Goal: Transaction & Acquisition: Purchase product/service

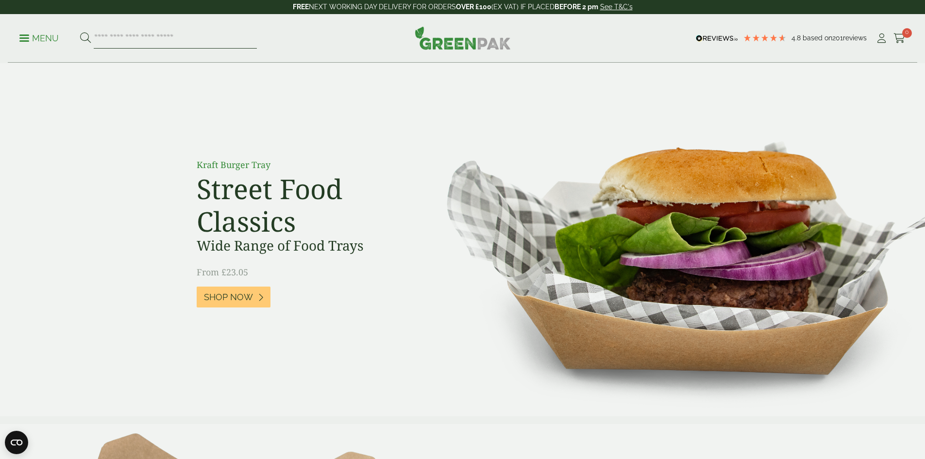
click at [161, 40] on input "search" at bounding box center [175, 38] width 163 height 20
type input "********"
click at [80, 32] on button at bounding box center [85, 38] width 11 height 13
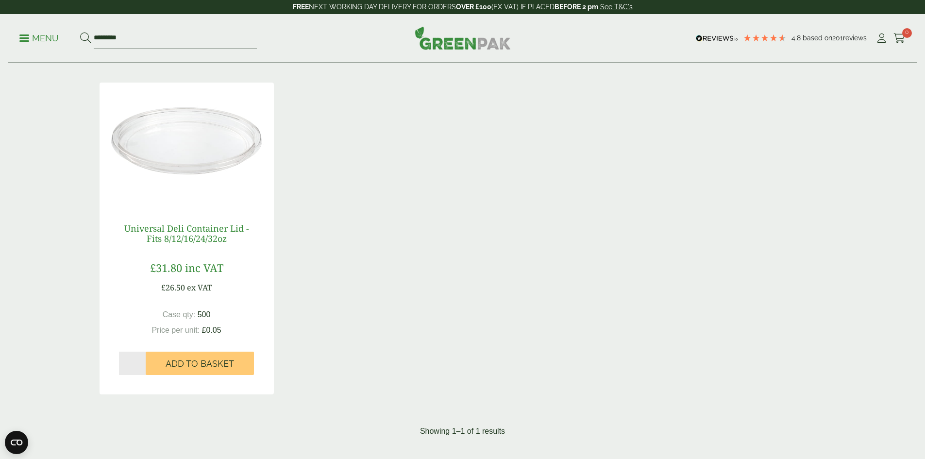
scroll to position [146, 0]
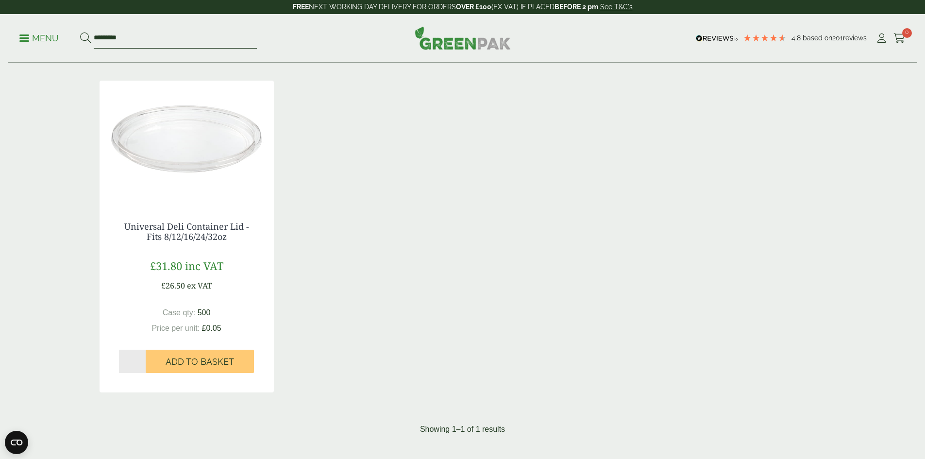
drag, startPoint x: 132, startPoint y: 37, endPoint x: 82, endPoint y: 36, distance: 50.0
click at [82, 36] on ul "Menu ********" at bounding box center [138, 38] width 238 height 20
type input "**********"
click at [80, 32] on button at bounding box center [85, 38] width 11 height 13
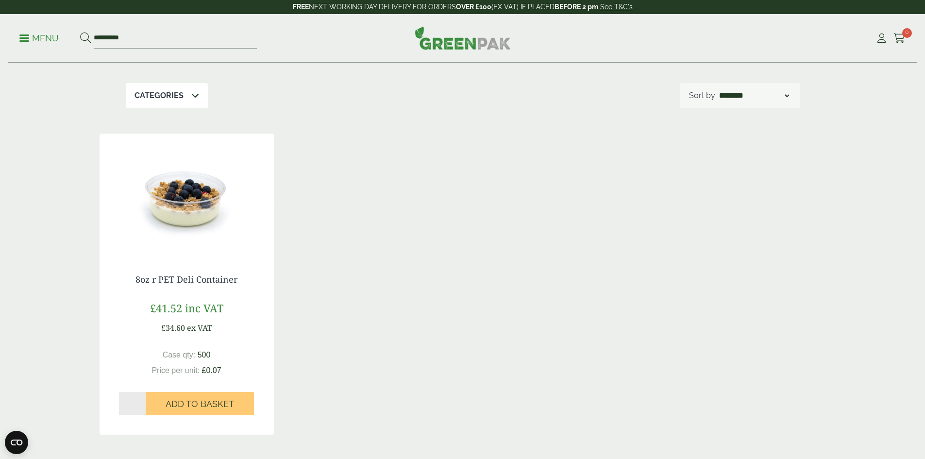
scroll to position [97, 0]
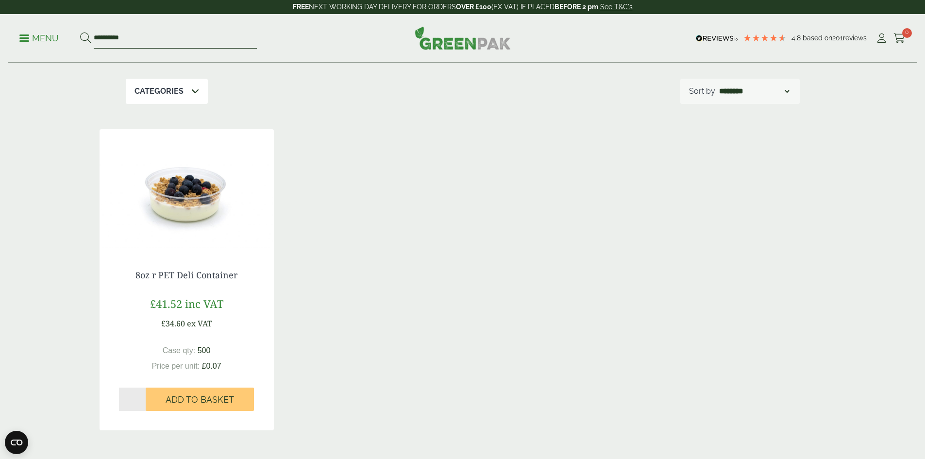
drag, startPoint x: 149, startPoint y: 35, endPoint x: 53, endPoint y: 29, distance: 95.9
click at [53, 29] on ul "**********" at bounding box center [138, 38] width 238 height 20
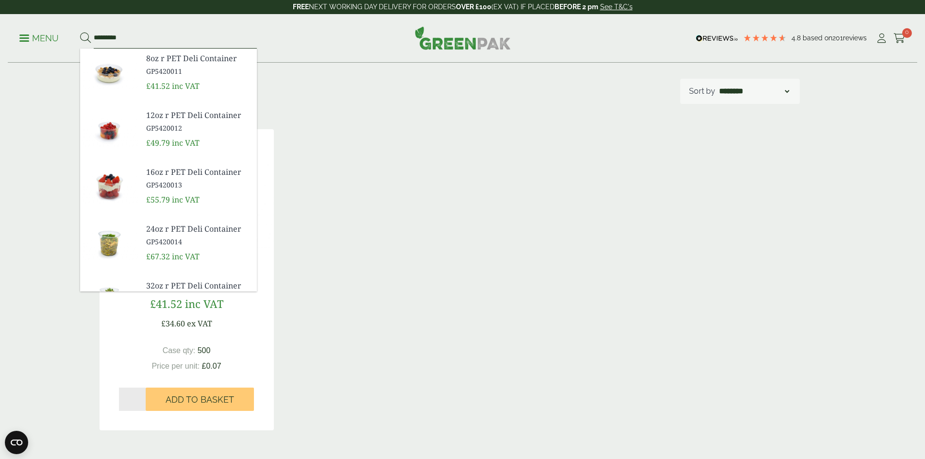
type input "*********"
click at [80, 32] on button at bounding box center [85, 38] width 11 height 13
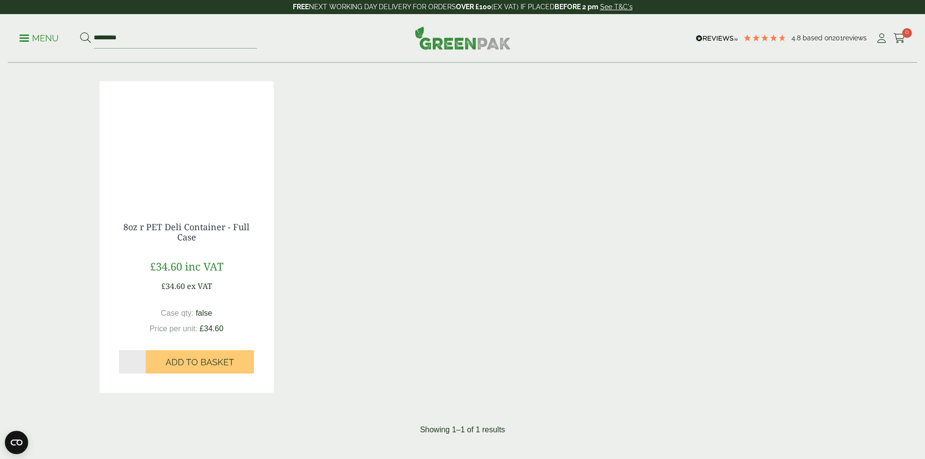
scroll to position [146, 0]
click at [188, 241] on link "8oz r PET Deli Container - Full Case" at bounding box center [186, 232] width 126 height 22
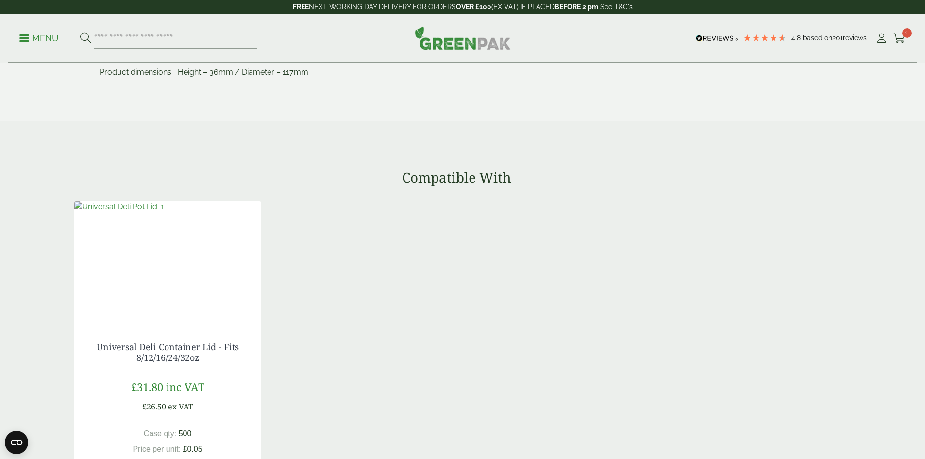
scroll to position [583, 0]
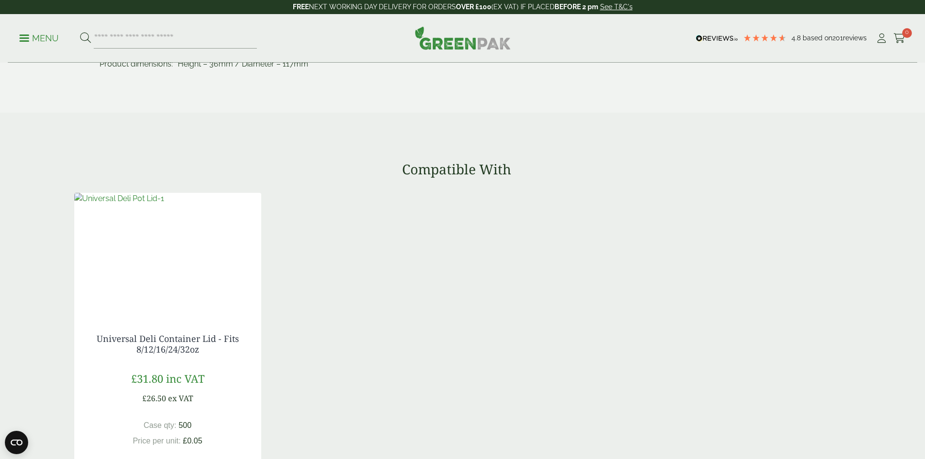
click at [162, 205] on img at bounding box center [119, 199] width 90 height 12
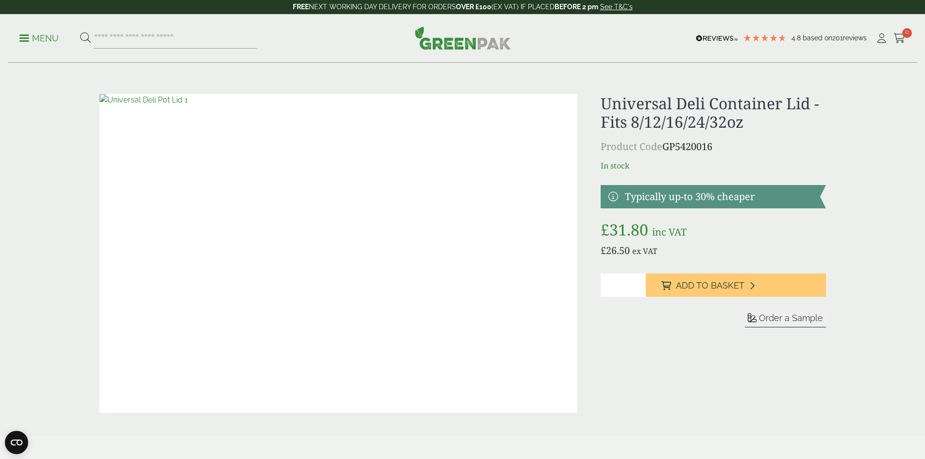
click at [669, 359] on div "Universal Deli Container Lid - Fits 8/12/16/24/32oz Product Code GP5420016 In s…" at bounding box center [713, 253] width 225 height 319
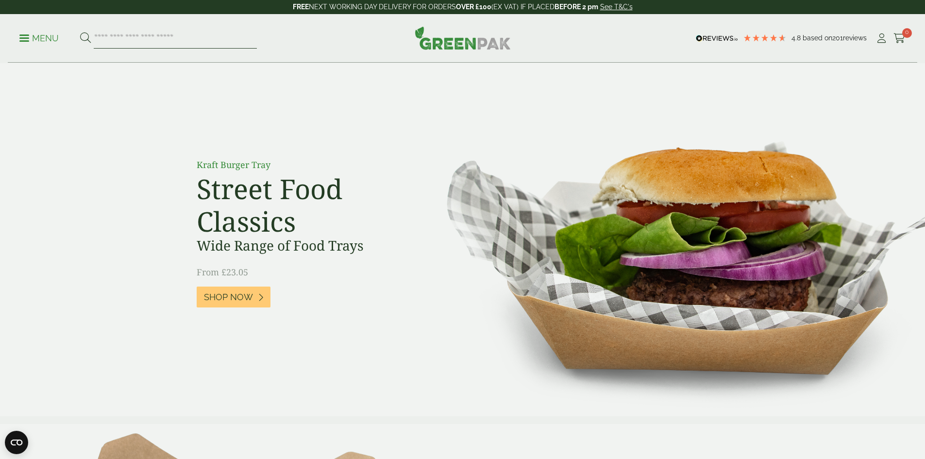
click at [146, 37] on input "search" at bounding box center [175, 38] width 163 height 20
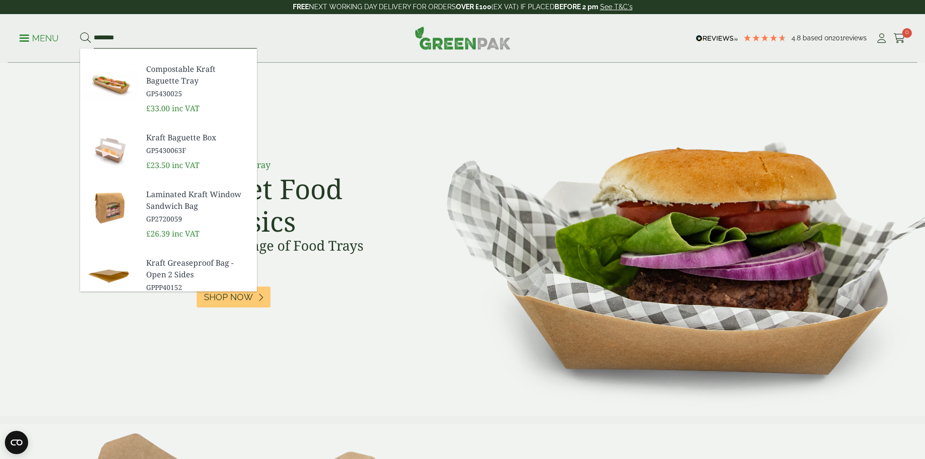
scroll to position [291, 0]
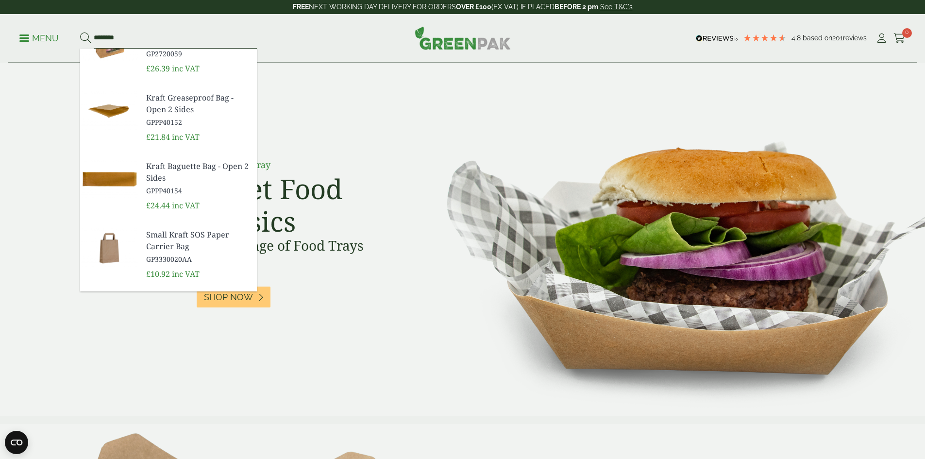
type input "********"
click at [111, 244] on img at bounding box center [109, 248] width 58 height 47
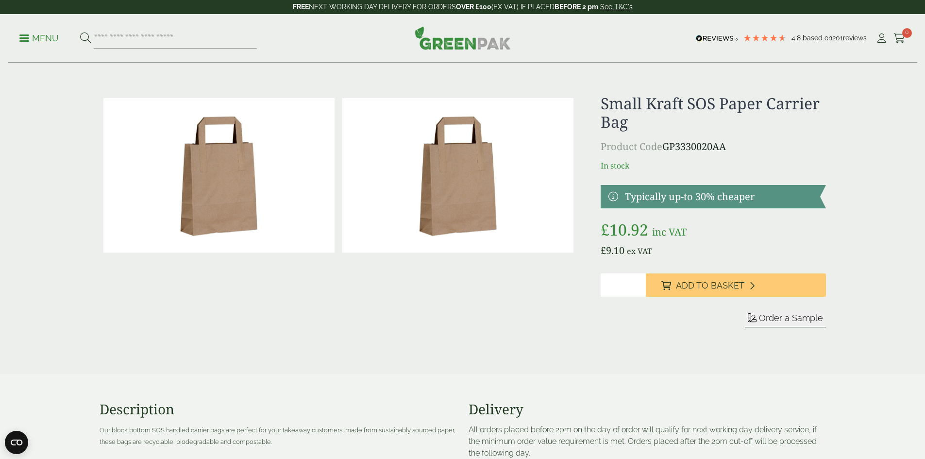
drag, startPoint x: 621, startPoint y: 279, endPoint x: 585, endPoint y: 272, distance: 36.3
click at [564, 277] on div "£" at bounding box center [463, 222] width 738 height 257
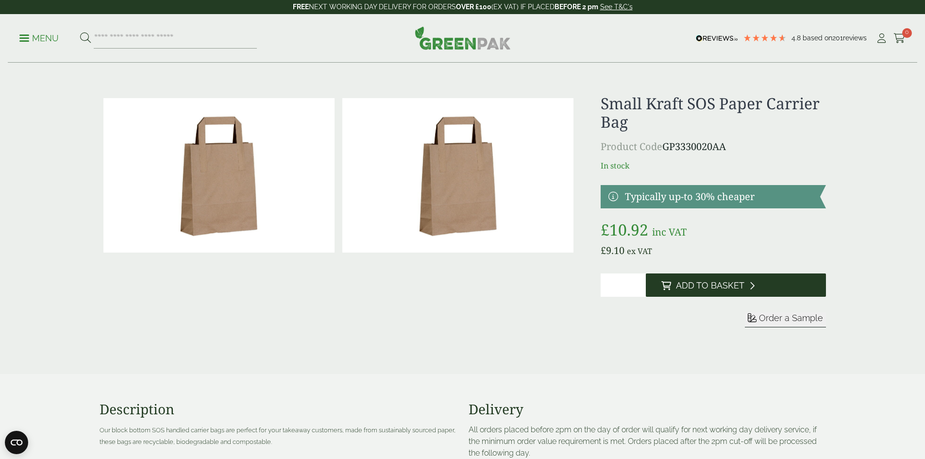
type input "*"
click at [731, 287] on span "Add to Basket" at bounding box center [710, 285] width 69 height 11
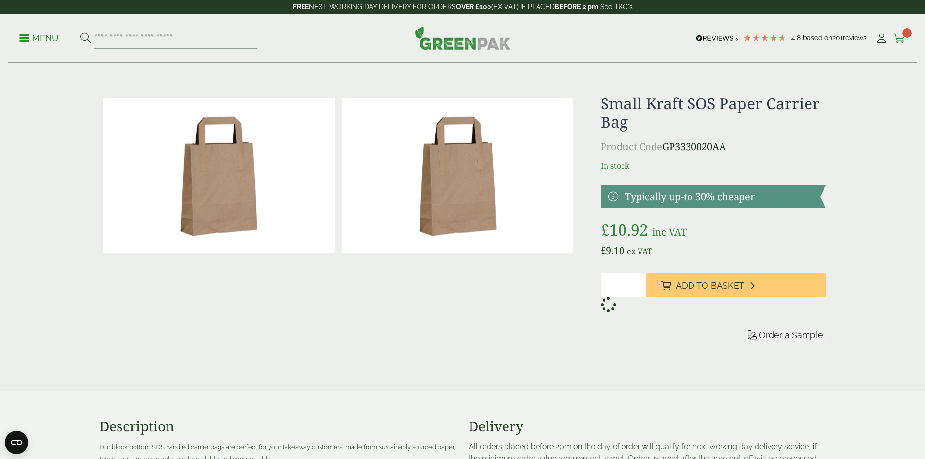
click at [903, 34] on span "0" at bounding box center [908, 33] width 10 height 10
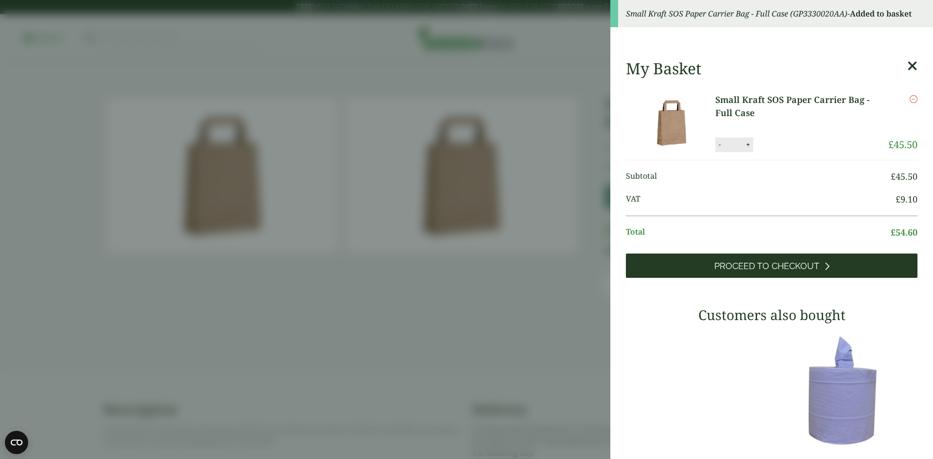
click at [789, 265] on span "Proceed to Checkout" at bounding box center [766, 266] width 105 height 11
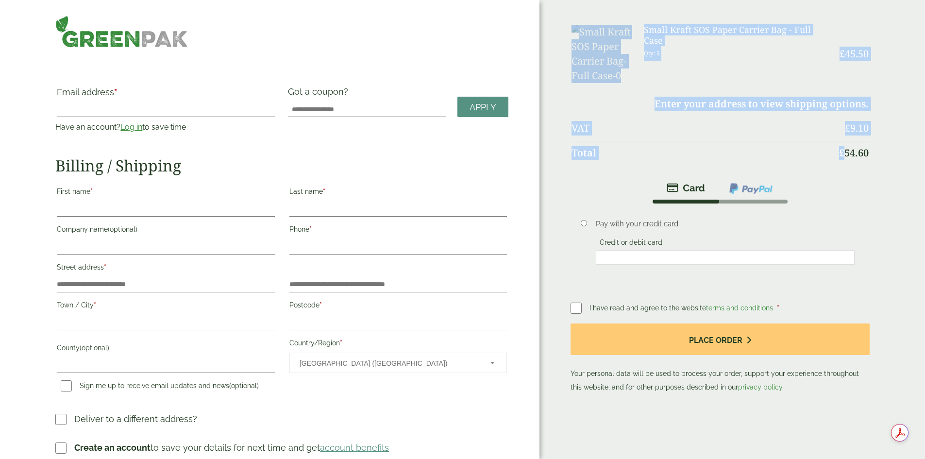
drag, startPoint x: 820, startPoint y: 131, endPoint x: 787, endPoint y: 130, distance: 33.5
click at [787, 130] on div "Order Summary Item Ammount Small Kraft SOS Paper Carrier Bag - Full Case Qty: 5…" at bounding box center [733, 230] width 386 height 461
copy table "Item Ammount Small Kraft SOS Paper Carrier Bag - Full Case Qty: 5 £ 45.50 Enter…"
